Goal: Register for event/course

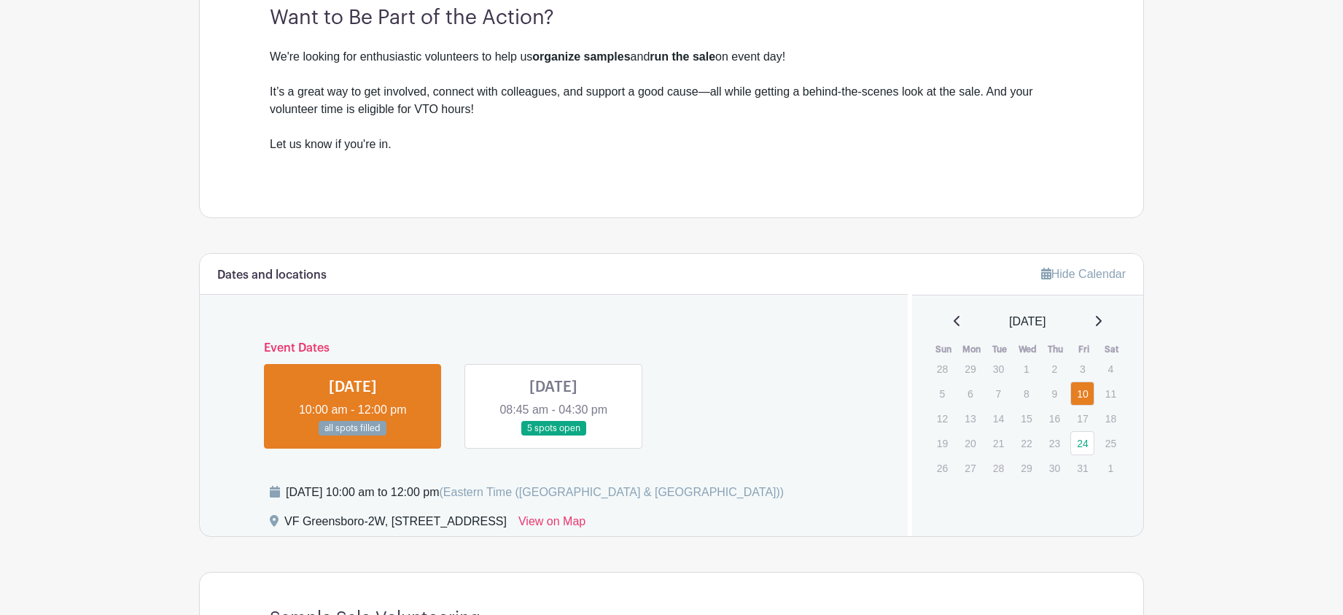
scroll to position [510, 0]
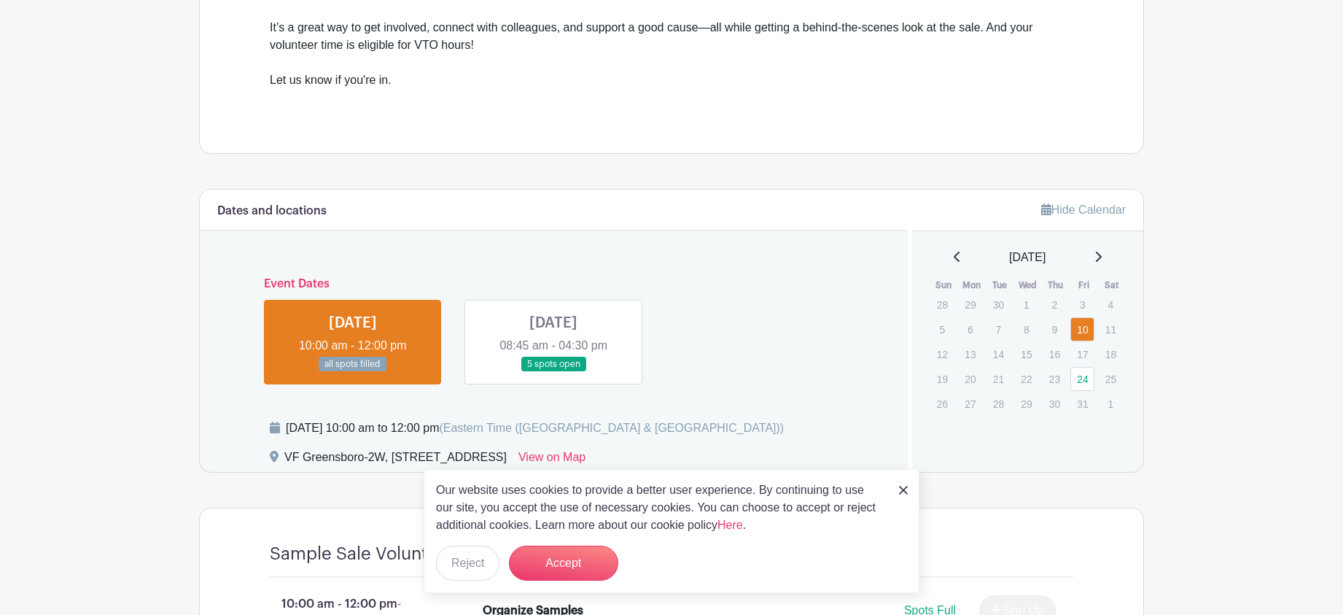
click at [905, 492] on img at bounding box center [903, 490] width 9 height 9
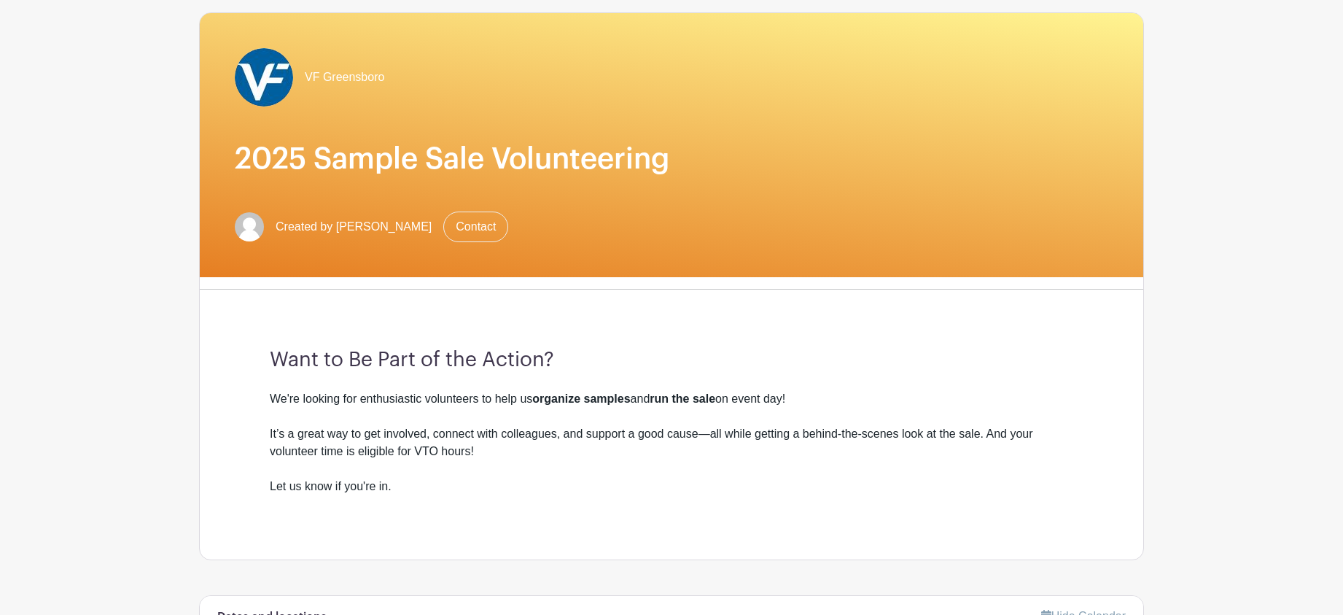
scroll to position [71, 0]
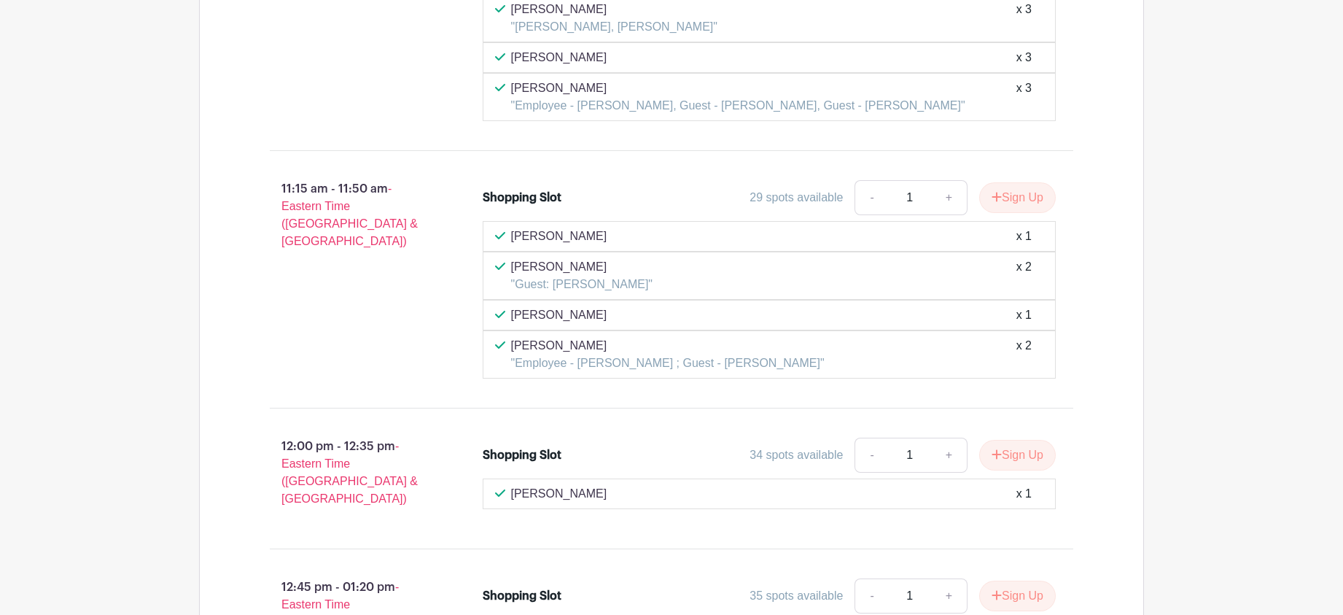
scroll to position [3518, 0]
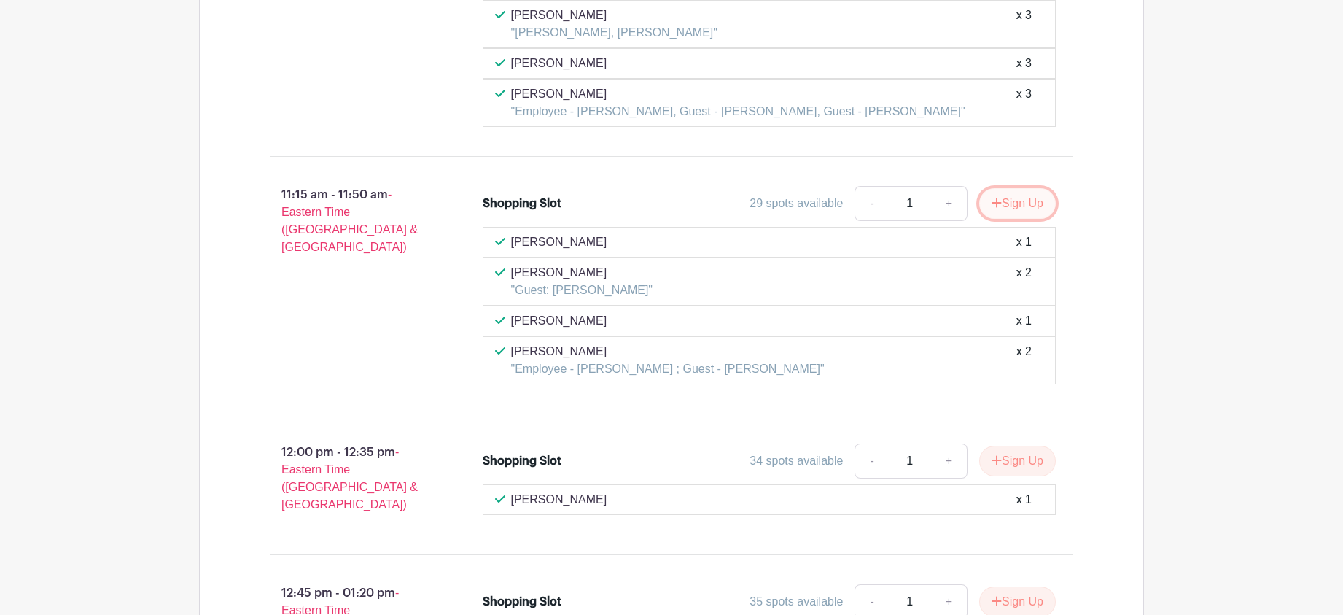
click at [1007, 195] on button "Sign Up" at bounding box center [1017, 203] width 77 height 31
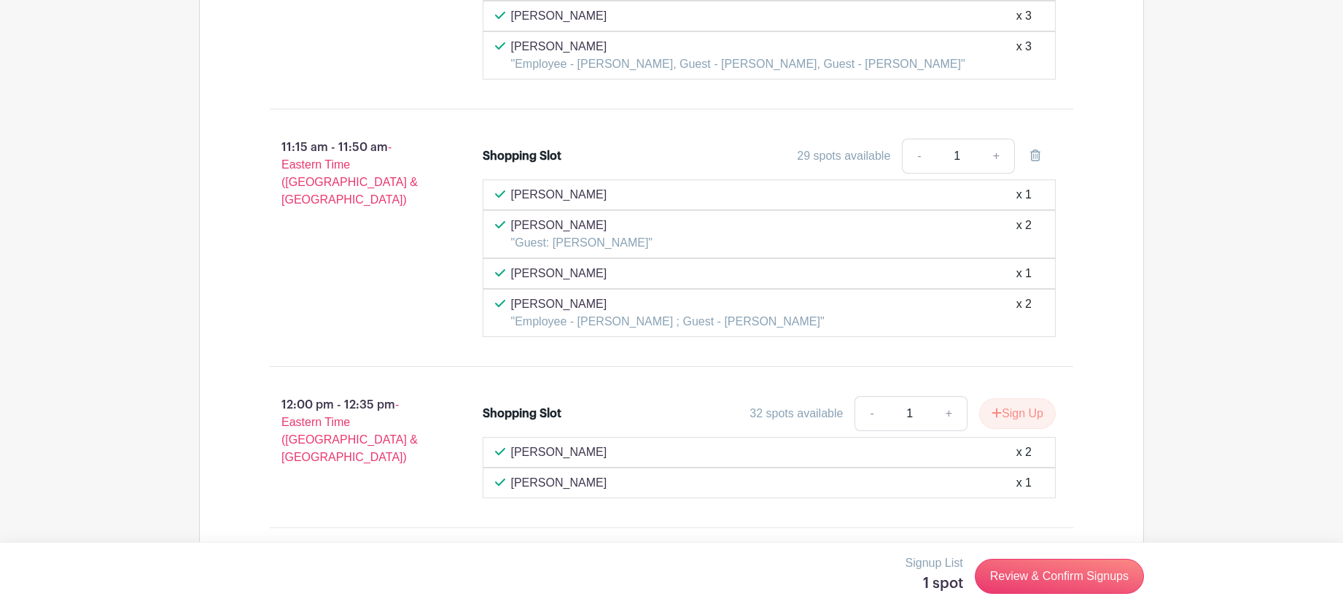
scroll to position [3591, 0]
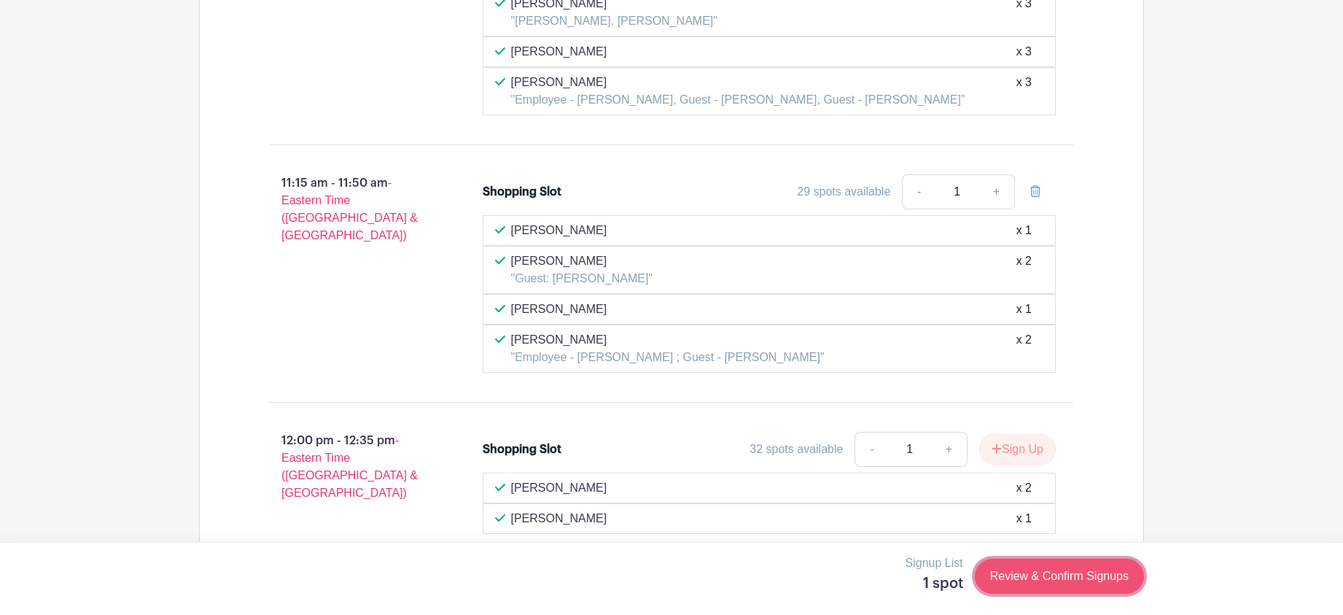
click at [1069, 577] on link "Review & Confirm Signups" at bounding box center [1059, 575] width 169 height 35
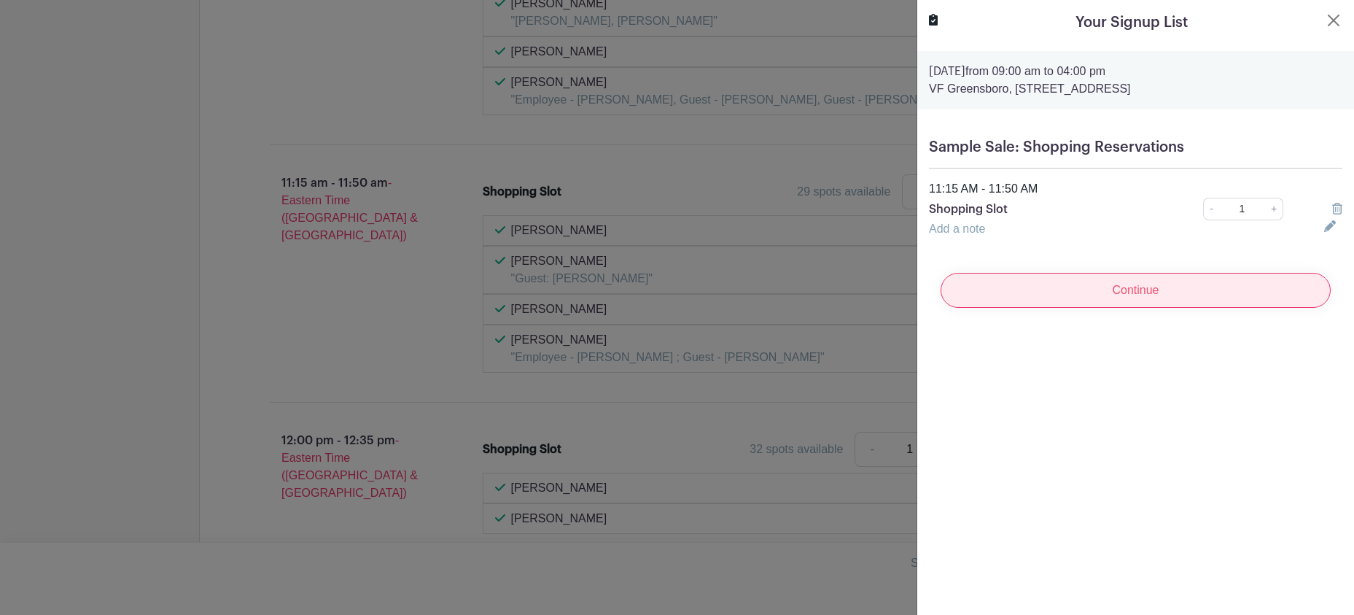
click at [1133, 287] on input "Continue" at bounding box center [1135, 290] width 390 height 35
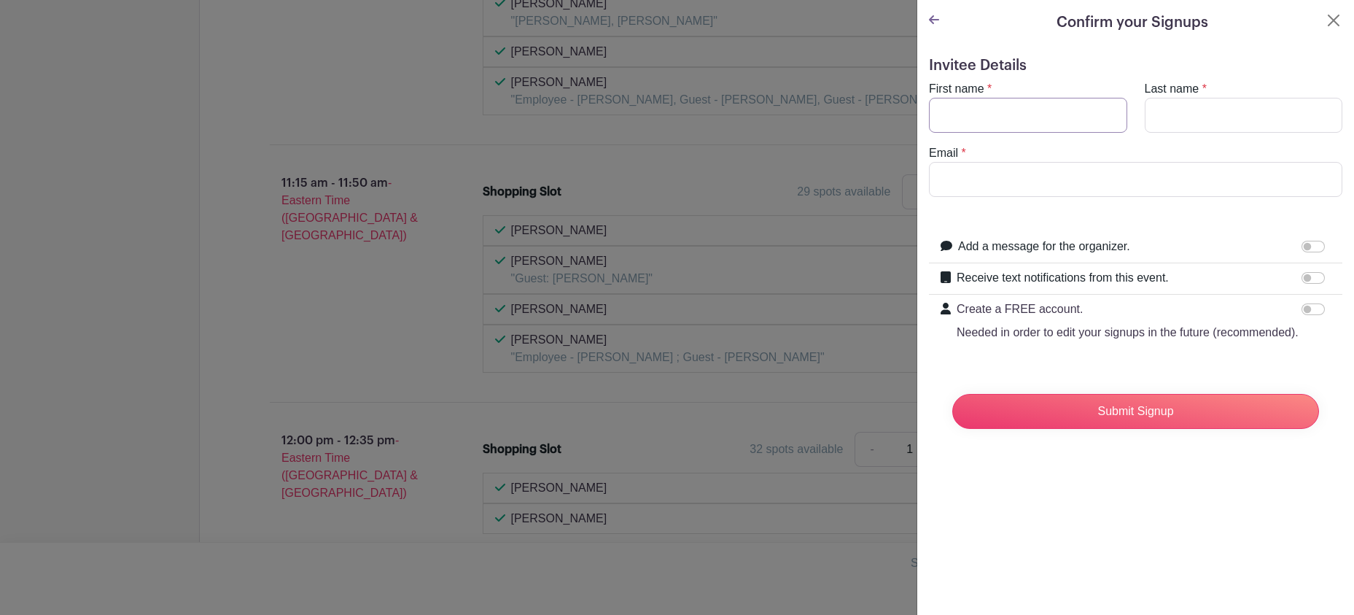
click at [1045, 119] on input "First name" at bounding box center [1028, 115] width 198 height 35
type input "Tiffany"
click at [1235, 109] on input "Last name" at bounding box center [1244, 115] width 198 height 35
type input "Scott"
click at [1045, 192] on input "Email" at bounding box center [1135, 179] width 413 height 35
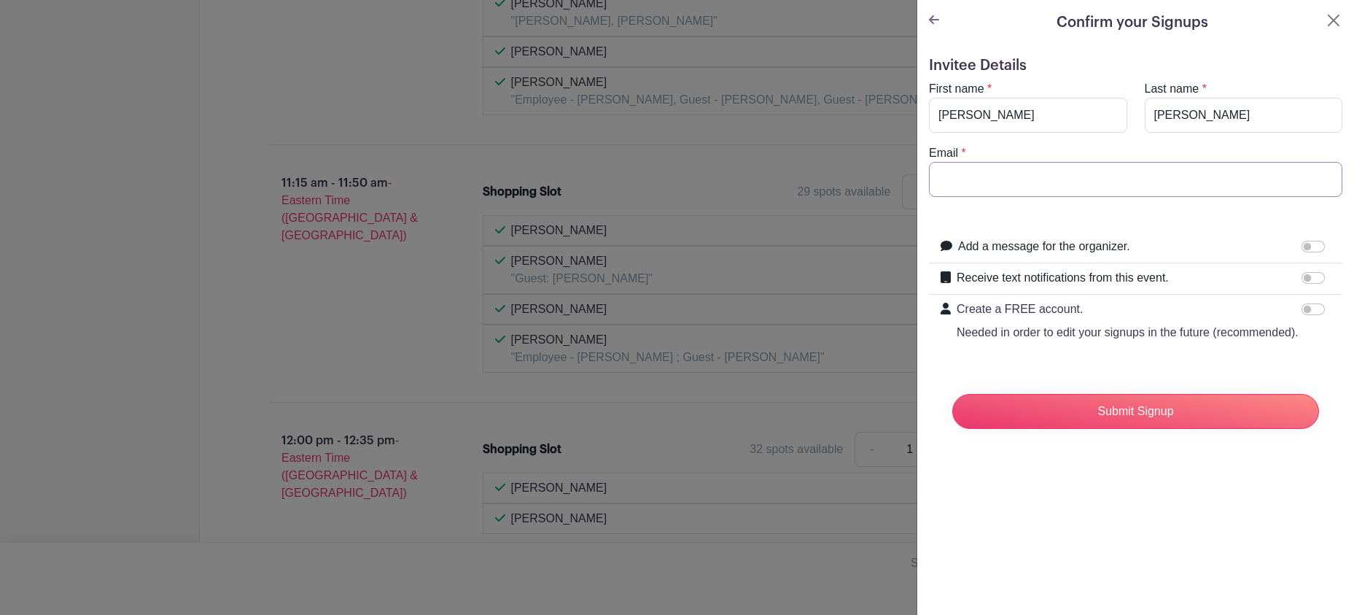
type input "tiffany_scott@vfc.com"
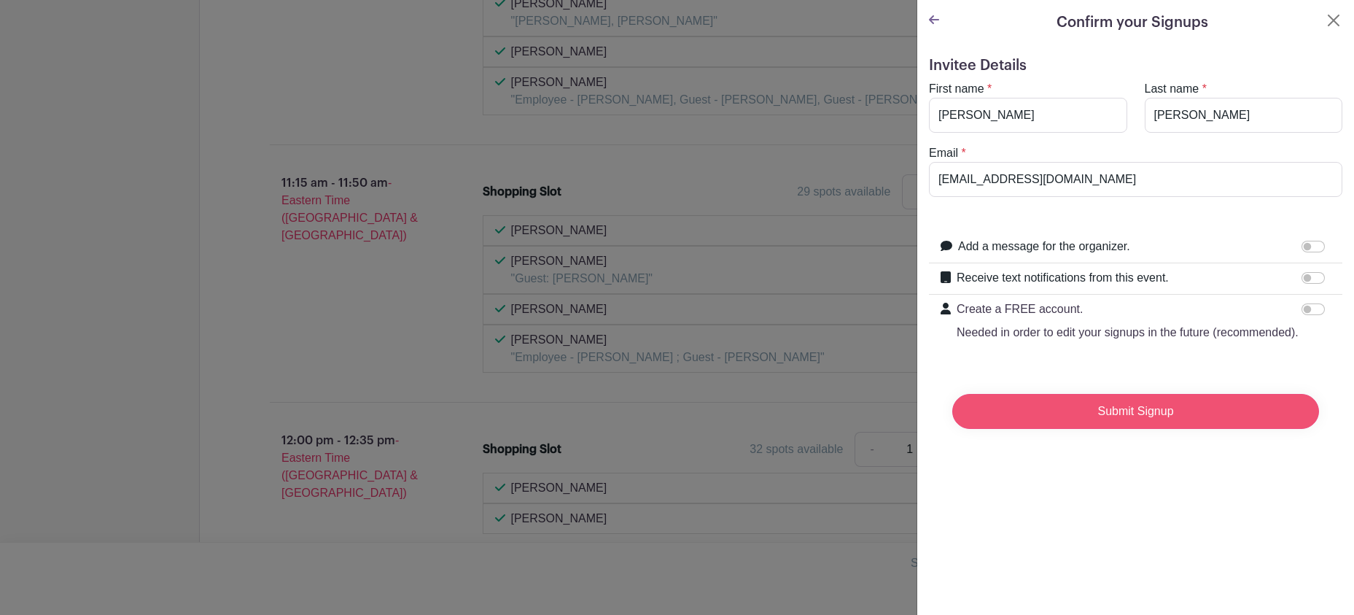
click at [1114, 421] on input "Submit Signup" at bounding box center [1135, 411] width 367 height 35
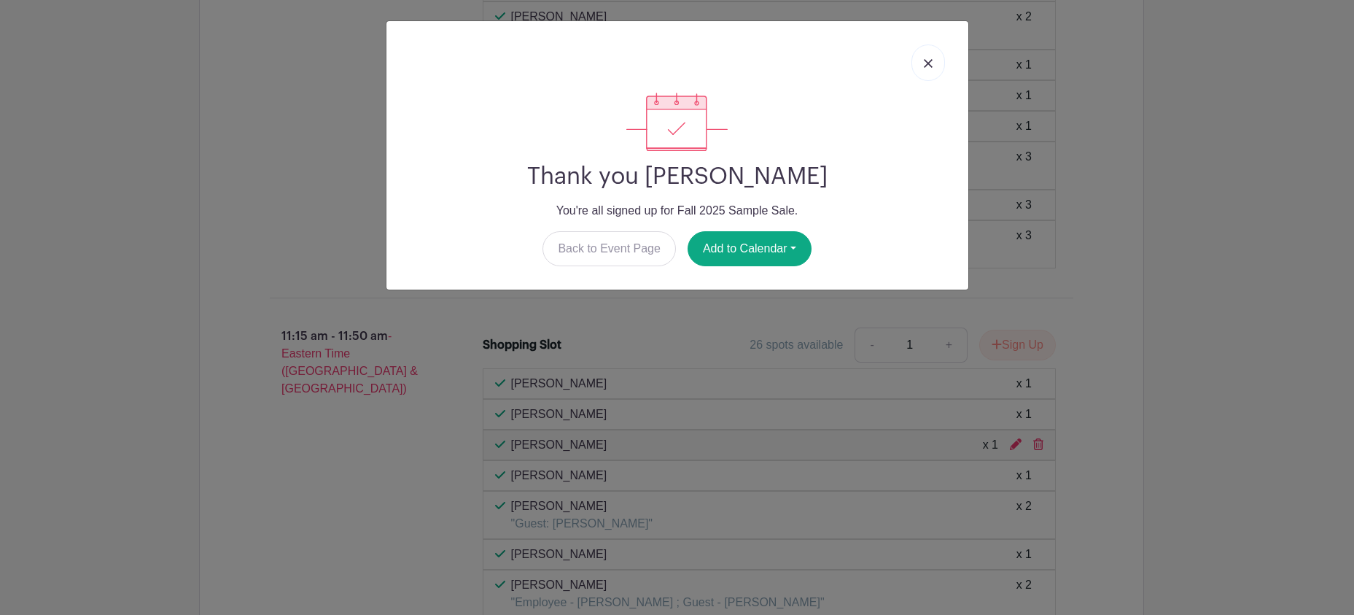
click at [927, 72] on link at bounding box center [928, 62] width 34 height 36
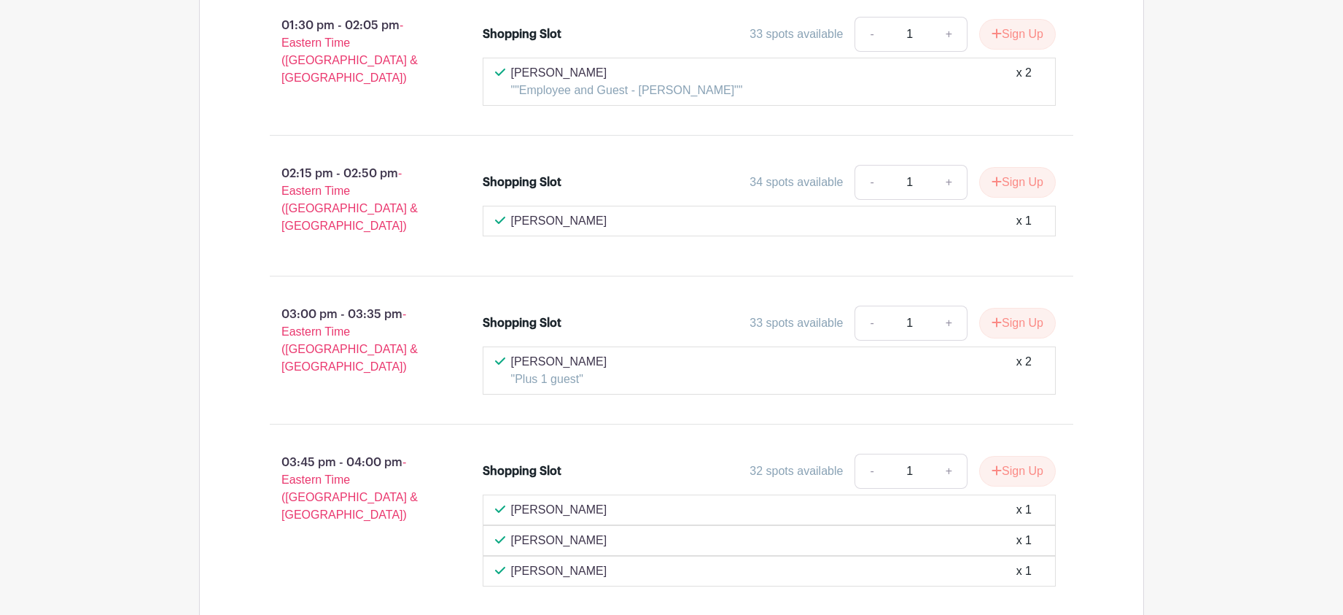
scroll to position [5824, 0]
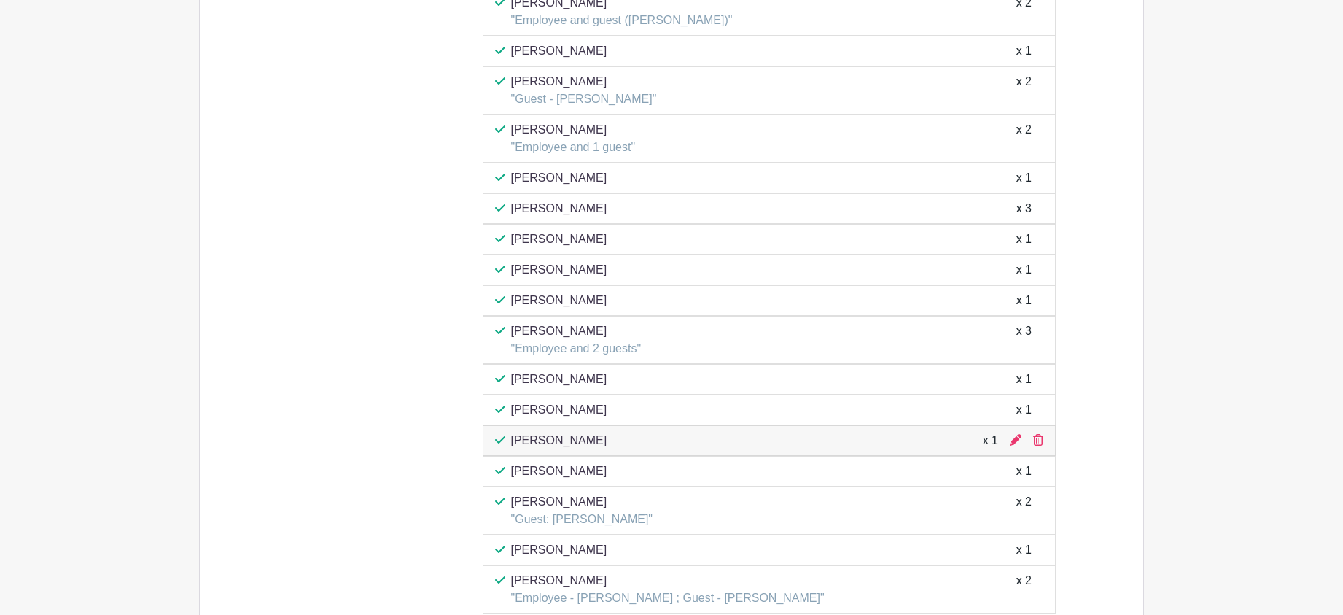
scroll to position [4277, 0]
